Goal: Transaction & Acquisition: Purchase product/service

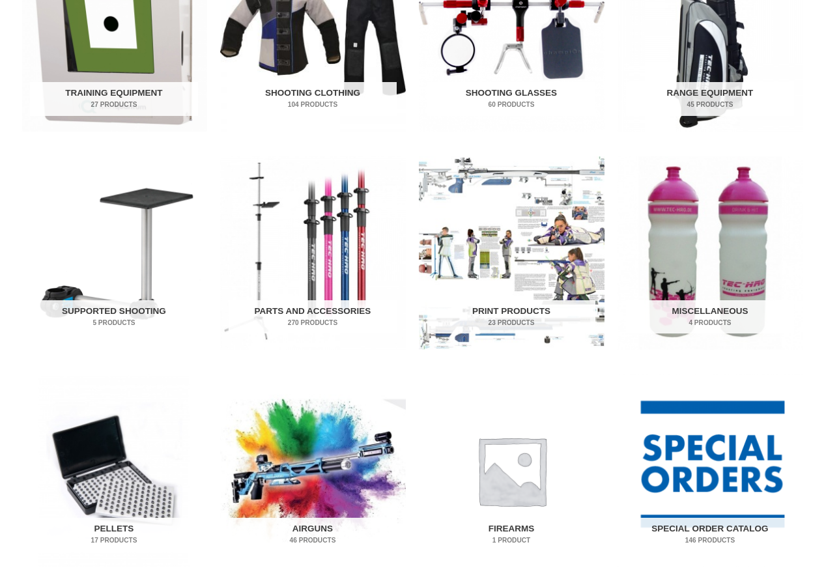
scroll to position [521, 0]
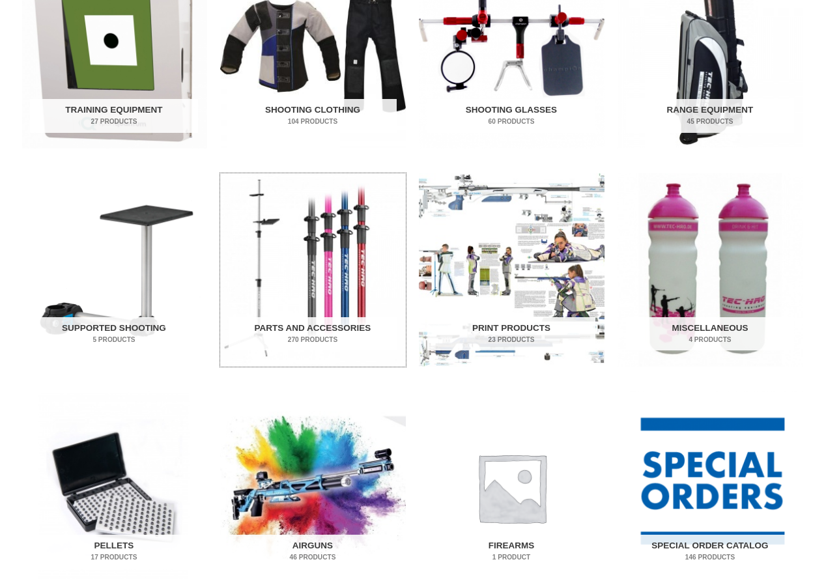
click at [299, 195] on img "Visit product category Parts and Accessories" at bounding box center [313, 269] width 186 height 193
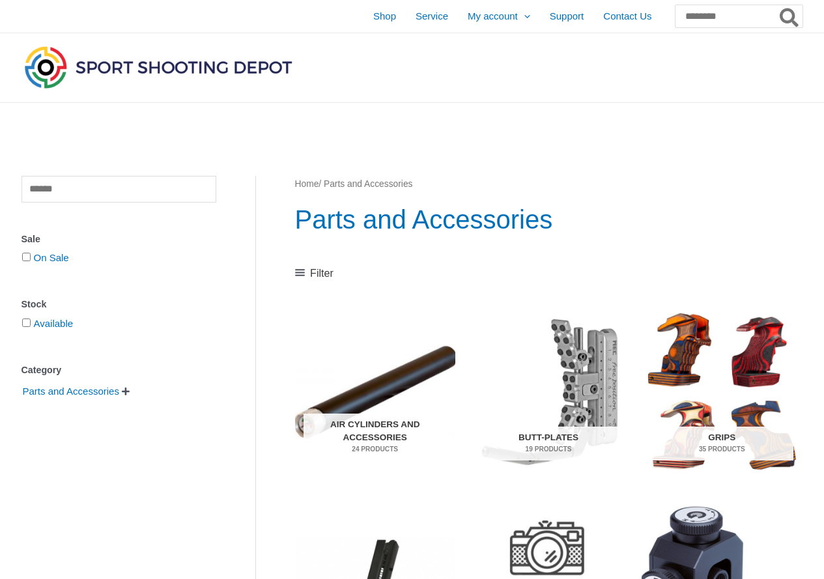
click at [130, 395] on span "" at bounding box center [126, 391] width 8 height 9
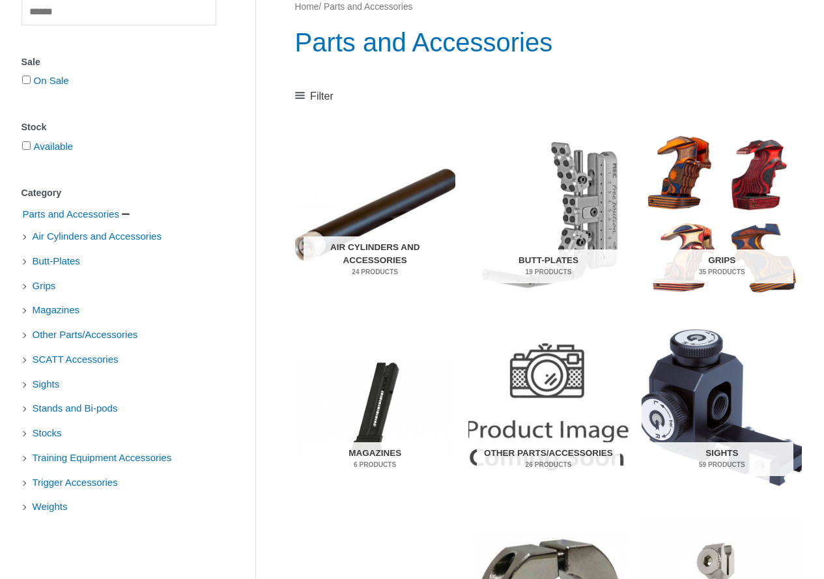
scroll to position [195, 0]
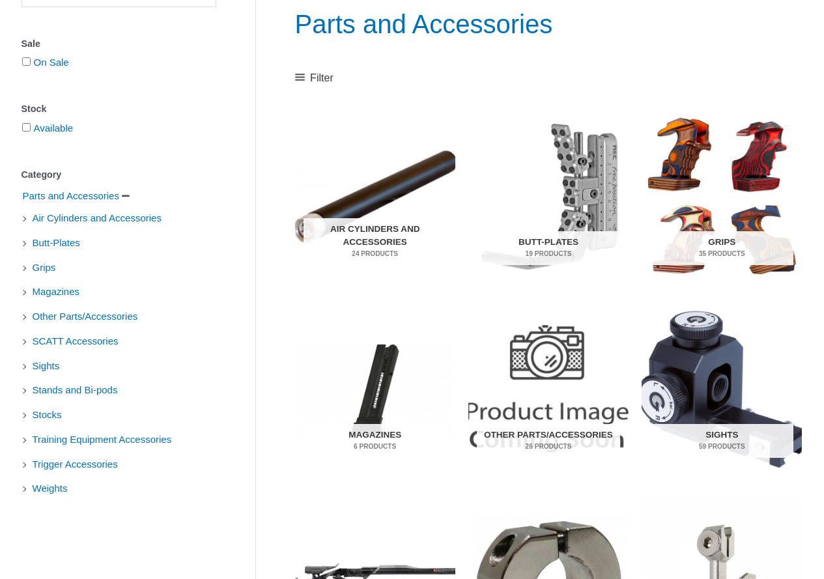
click at [25, 318] on li "Other Parts/Accessories" at bounding box center [118, 317] width 195 height 22
click at [23, 319] on li "Other Parts/Accessories" at bounding box center [118, 317] width 195 height 22
click at [29, 317] on li "Other Parts/Accessories" at bounding box center [118, 317] width 195 height 22
click at [43, 316] on span "Other Parts/Accessories" at bounding box center [85, 317] width 108 height 22
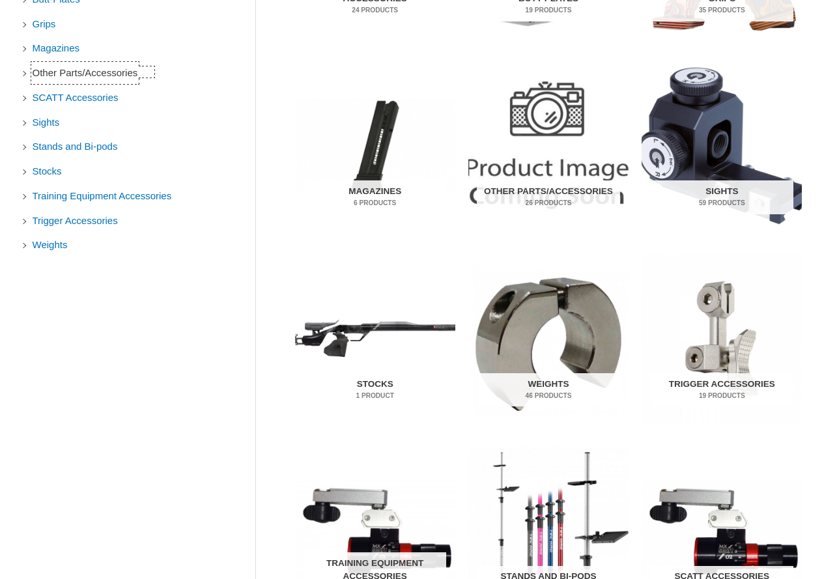
scroll to position [521, 0]
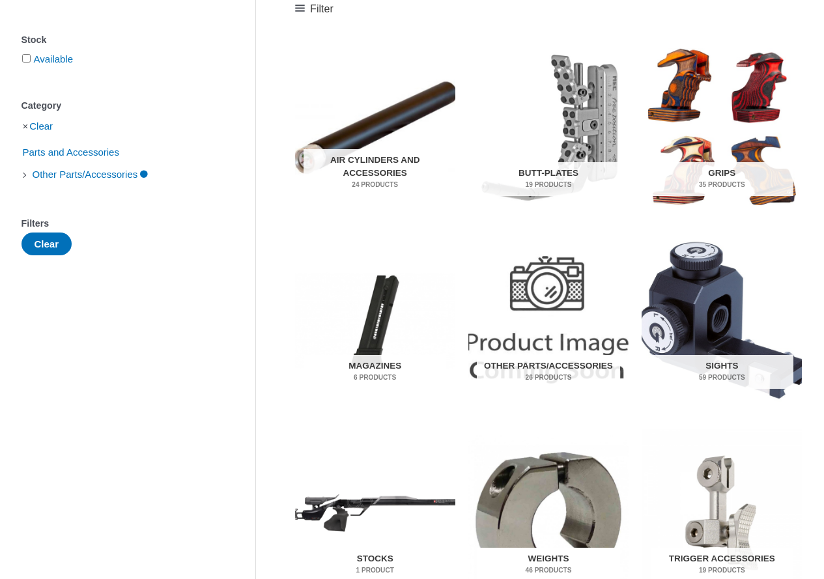
scroll to position [261, 0]
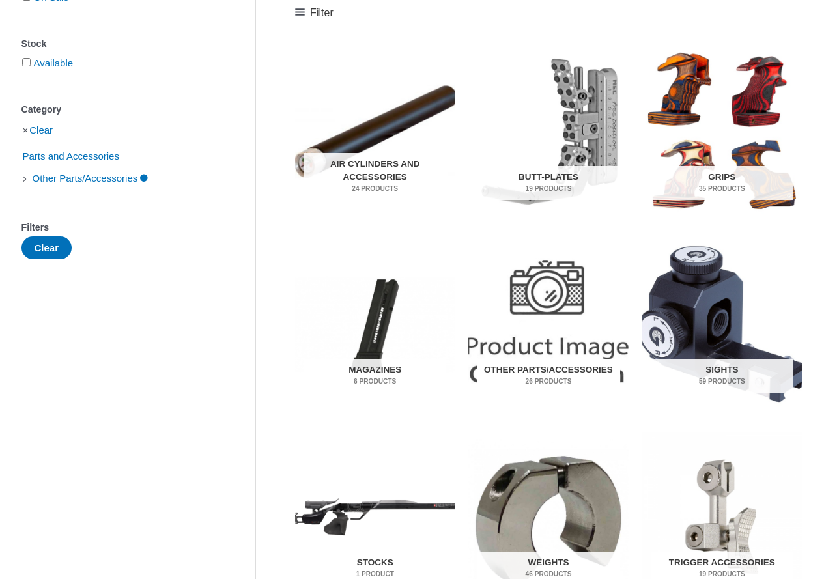
click at [535, 303] on img "Visit product category Other Parts/Accessories" at bounding box center [548, 324] width 160 height 168
click at [45, 237] on div "Filters" at bounding box center [118, 227] width 195 height 19
click at [52, 253] on button "Clear" at bounding box center [46, 247] width 51 height 23
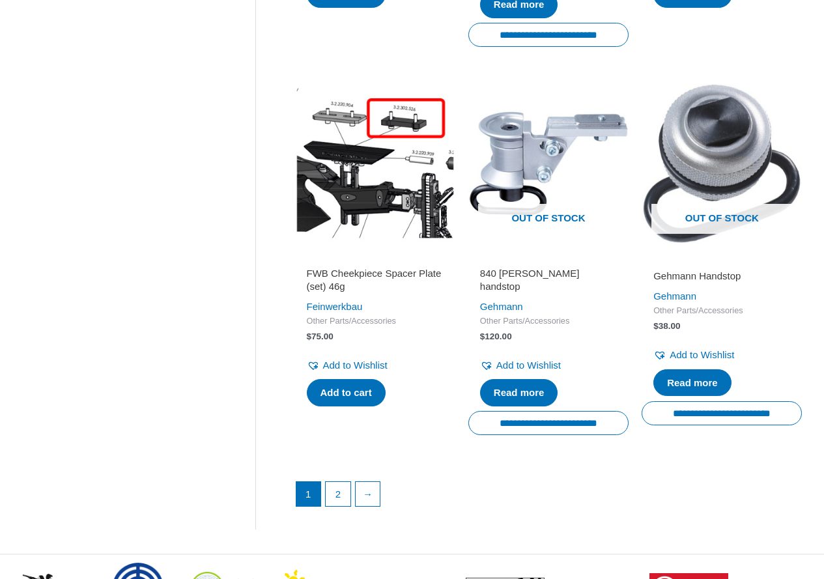
scroll to position [1954, 0]
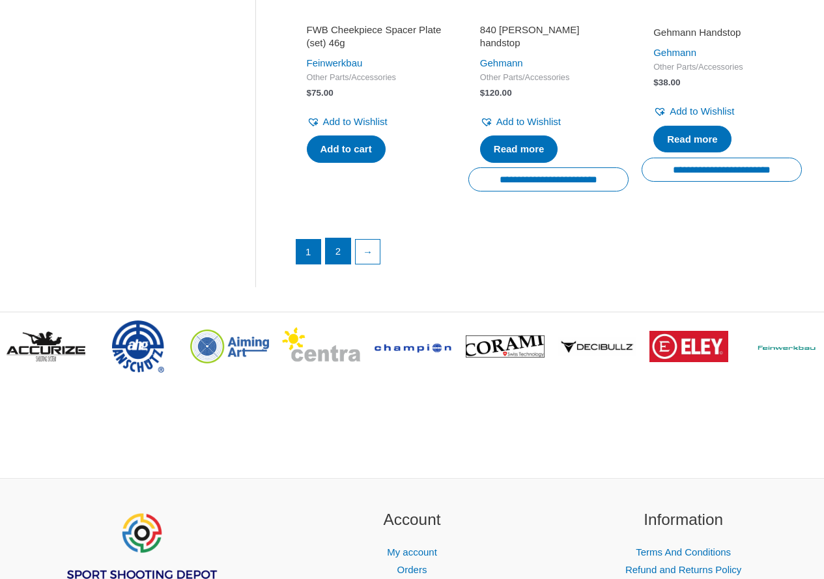
click at [333, 259] on link "2" at bounding box center [338, 251] width 25 height 26
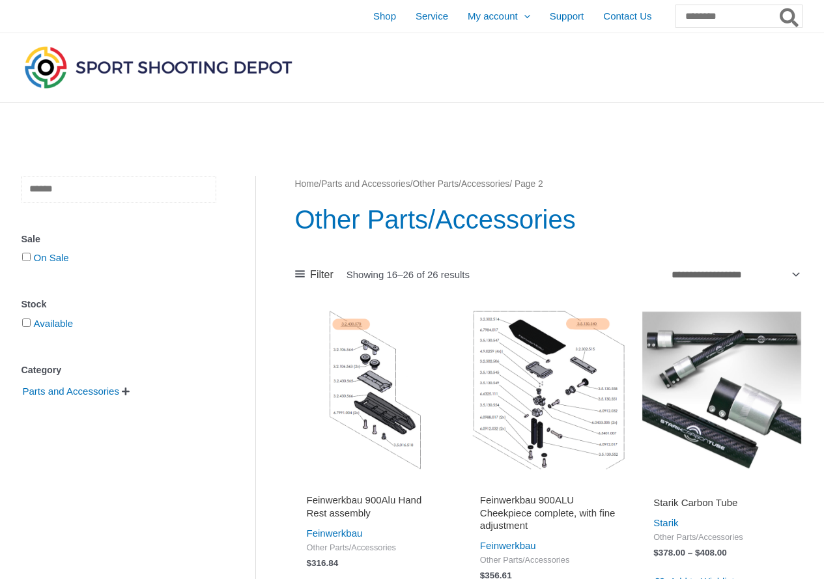
click at [136, 190] on input "text" at bounding box center [118, 189] width 195 height 27
type input "****"
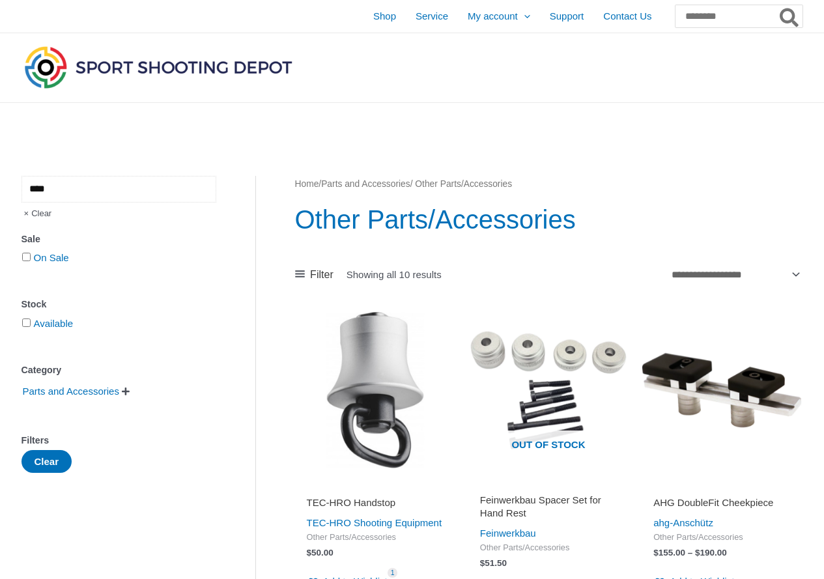
click at [122, 190] on input "****" at bounding box center [118, 189] width 195 height 27
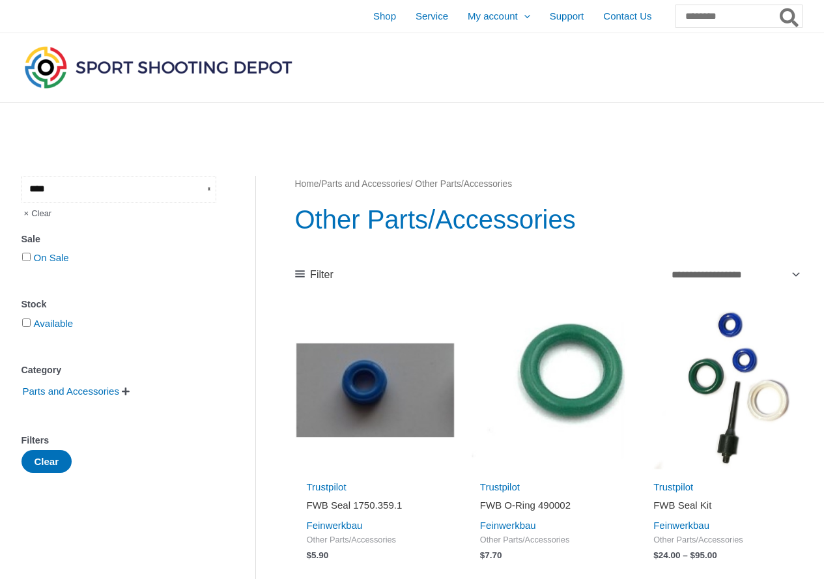
type input "****"
